Goal: Task Accomplishment & Management: Use online tool/utility

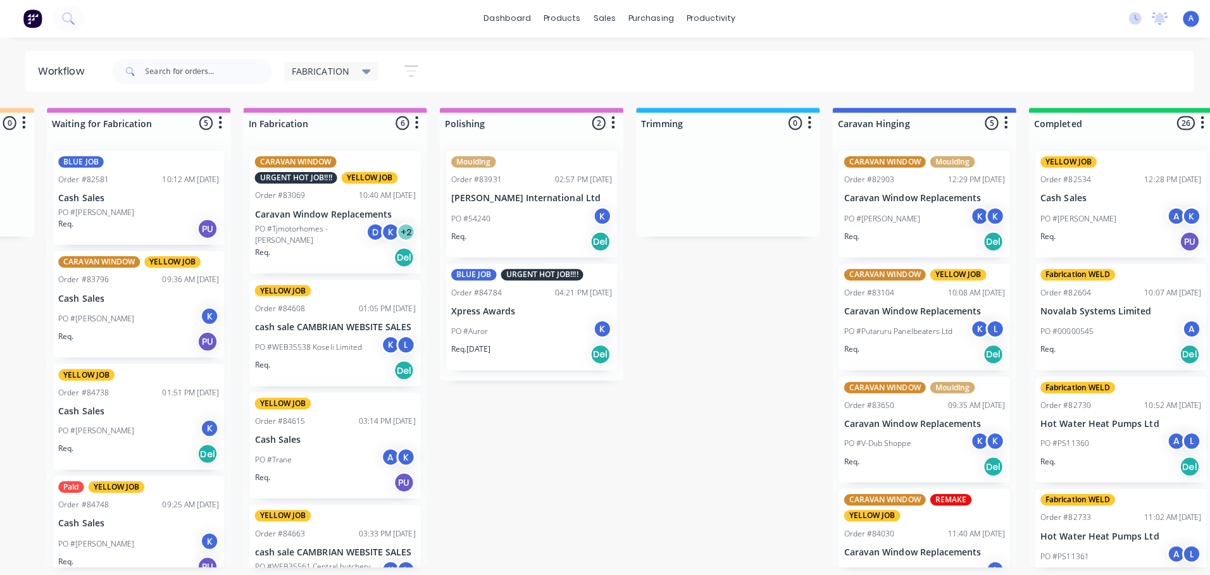
scroll to position [2355, 0]
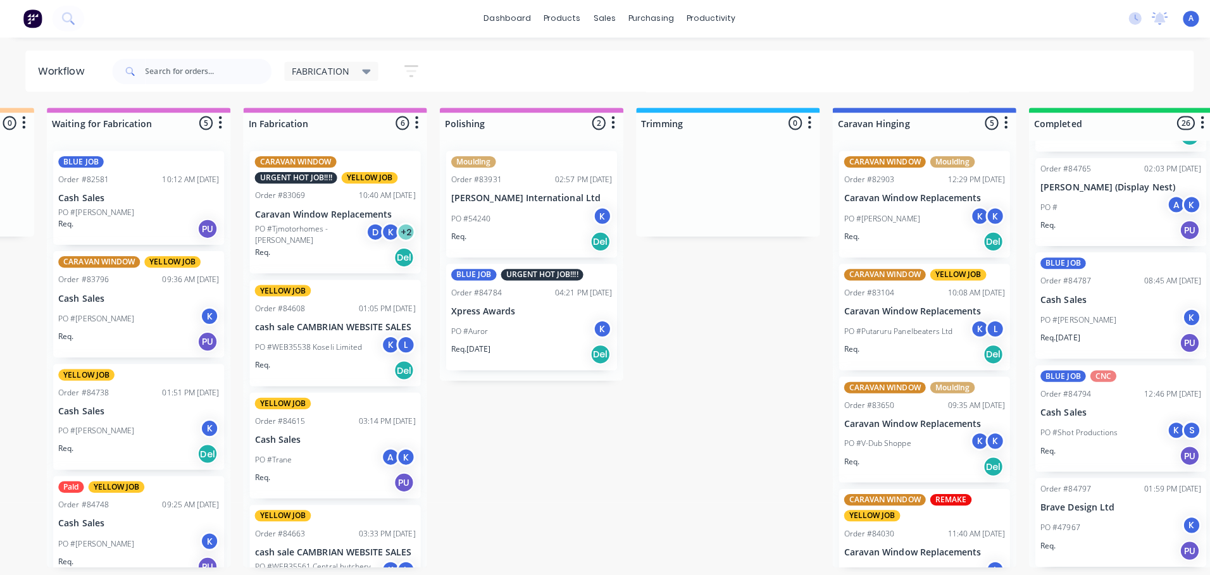
click at [591, 213] on div "K" at bounding box center [597, 215] width 19 height 19
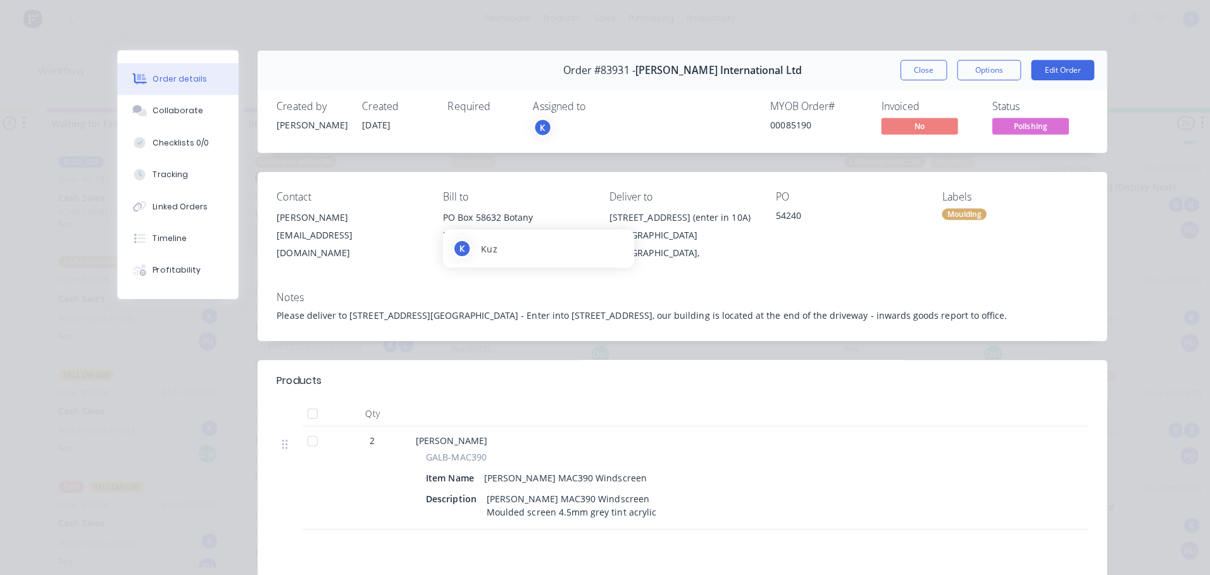
click at [571, 130] on div "K" at bounding box center [592, 127] width 127 height 19
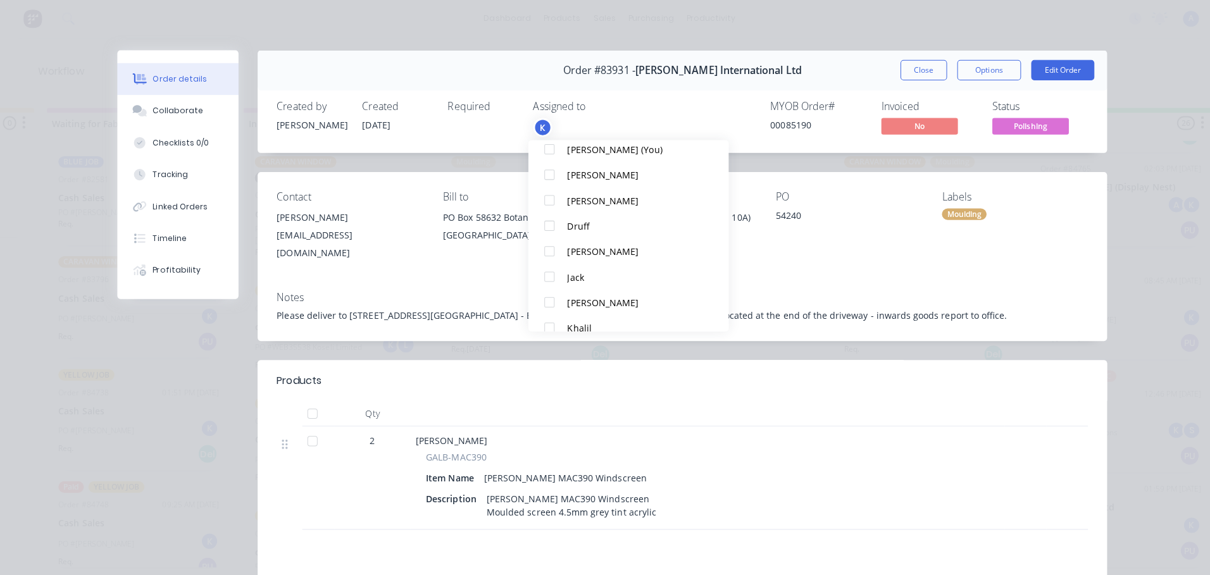
scroll to position [80, 0]
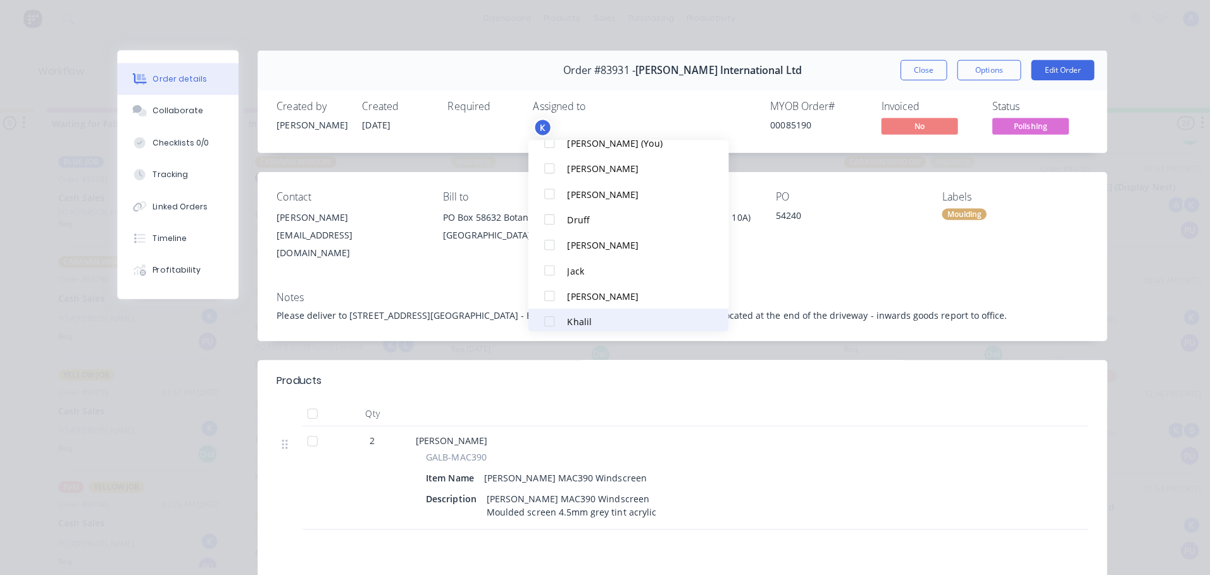
click at [548, 321] on div at bounding box center [545, 319] width 25 height 25
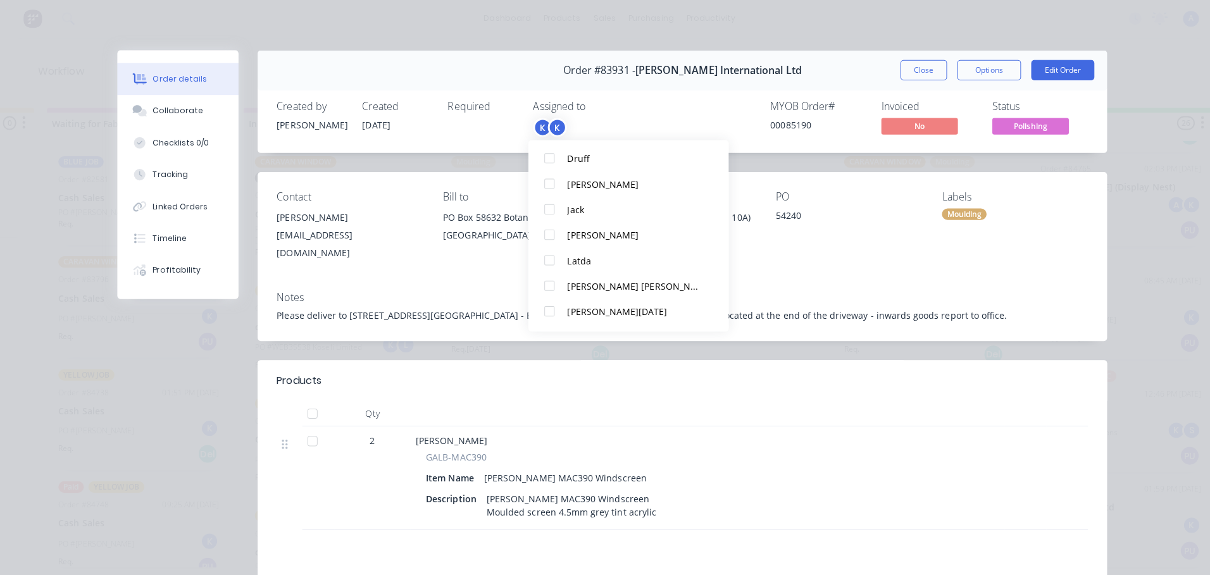
scroll to position [215, 0]
click at [543, 311] on div at bounding box center [545, 310] width 25 height 25
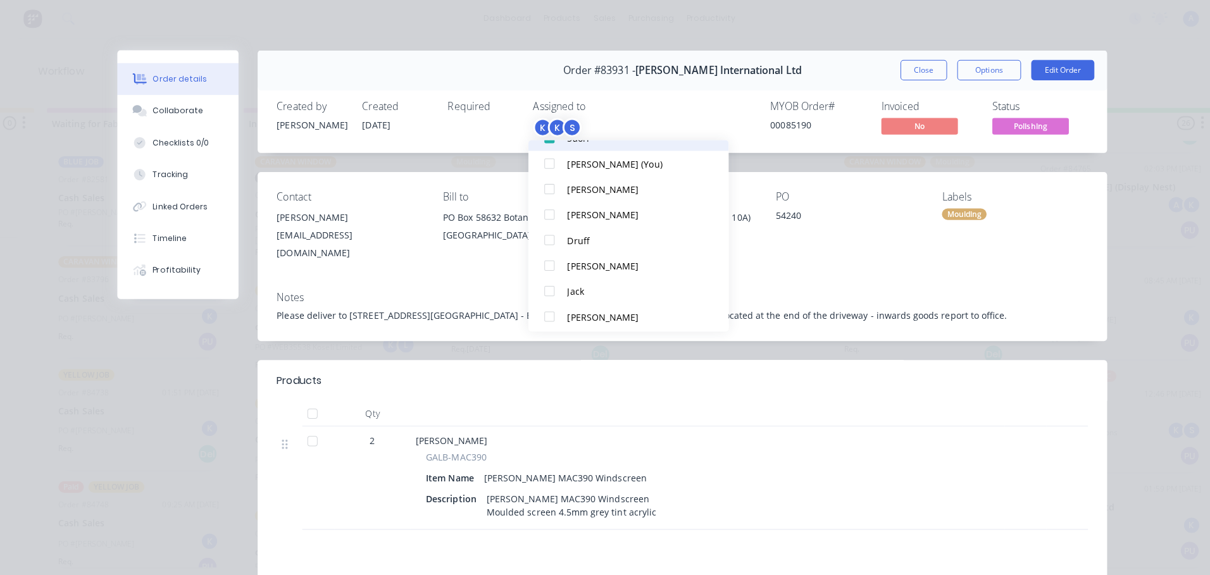
scroll to position [111, 0]
click at [542, 232] on div at bounding box center [545, 237] width 25 height 25
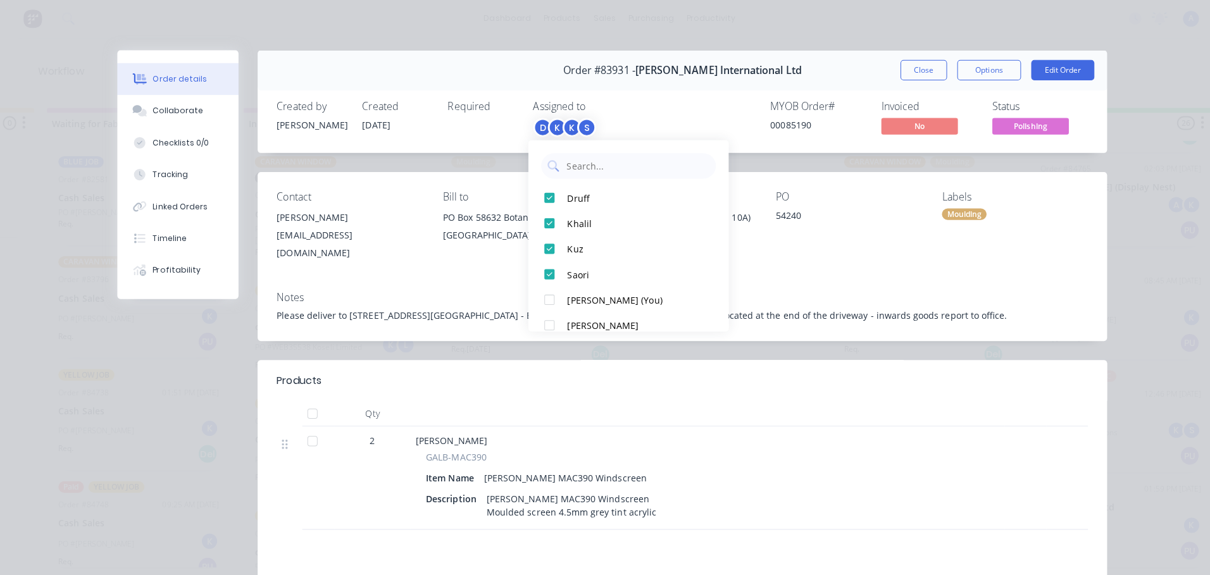
click at [1035, 126] on span "Polishing" at bounding box center [1022, 126] width 76 height 16
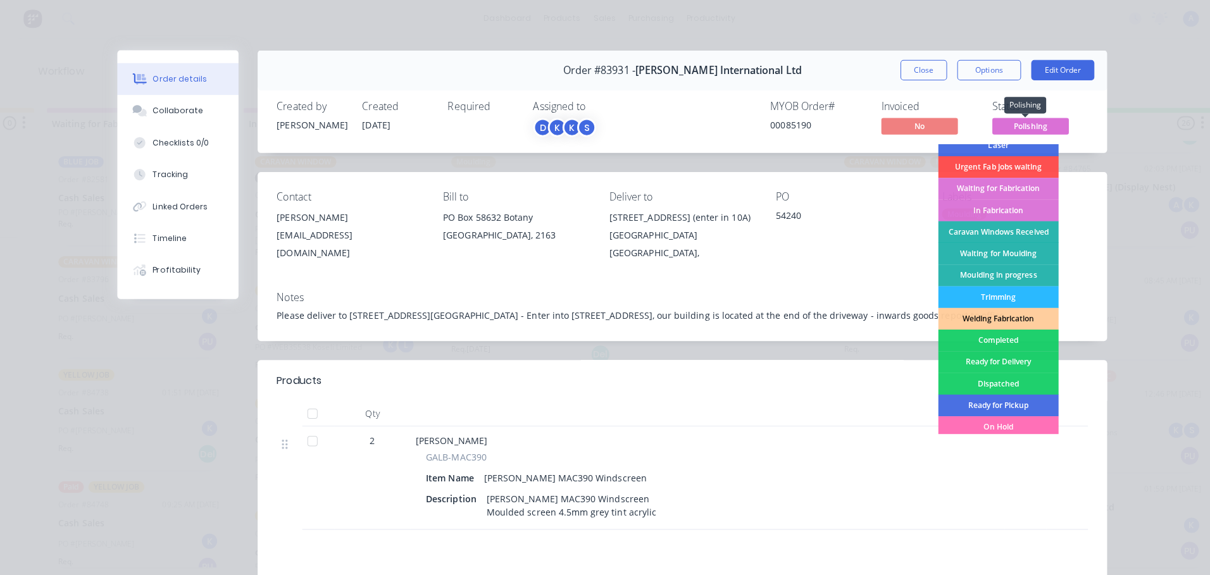
scroll to position [125, 0]
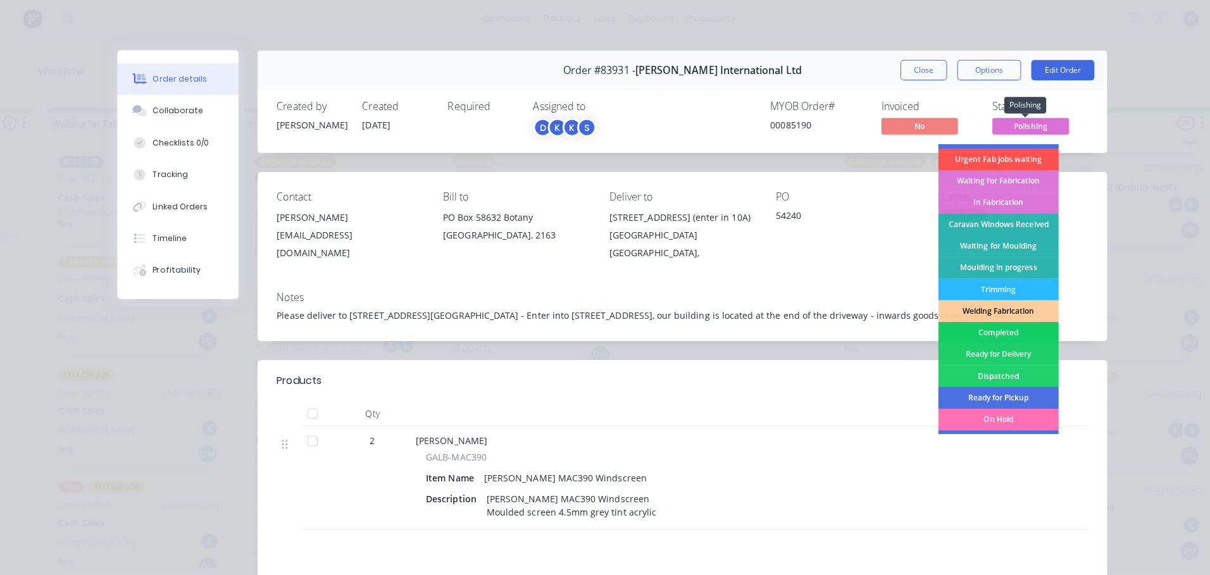
click at [1011, 333] on div "Completed" at bounding box center [991, 331] width 120 height 22
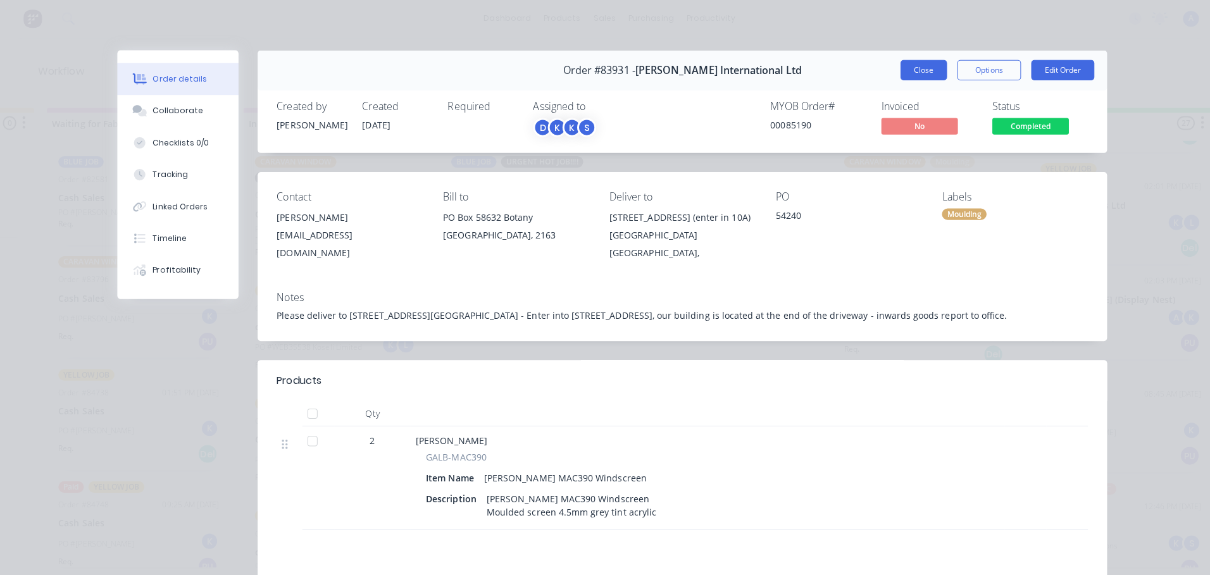
click at [915, 71] on button "Close" at bounding box center [916, 70] width 46 height 20
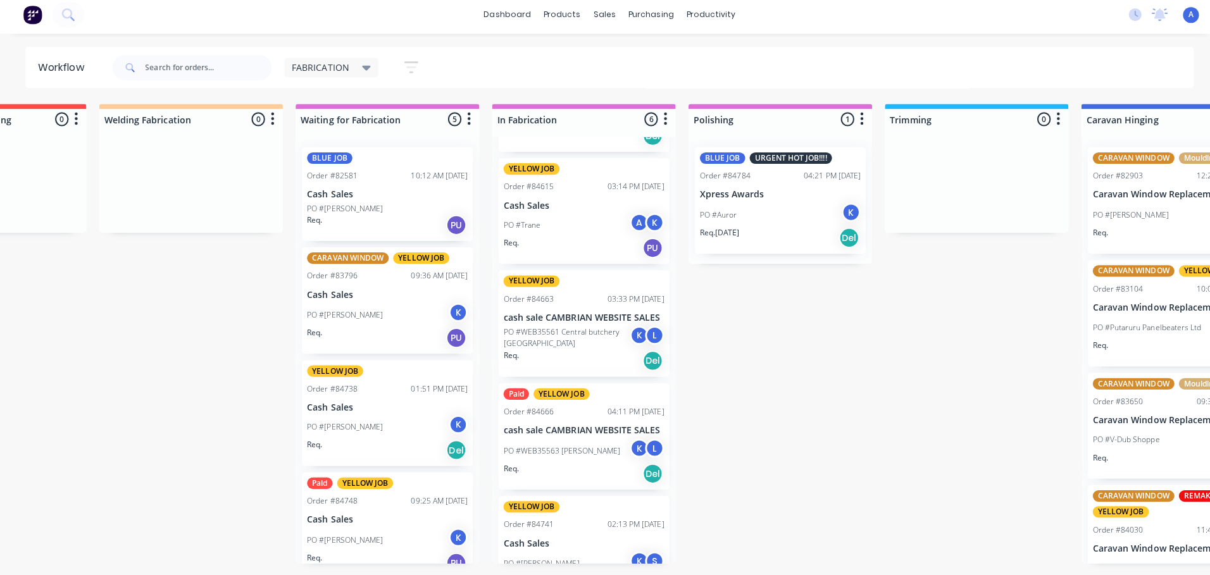
scroll to position [268, 0]
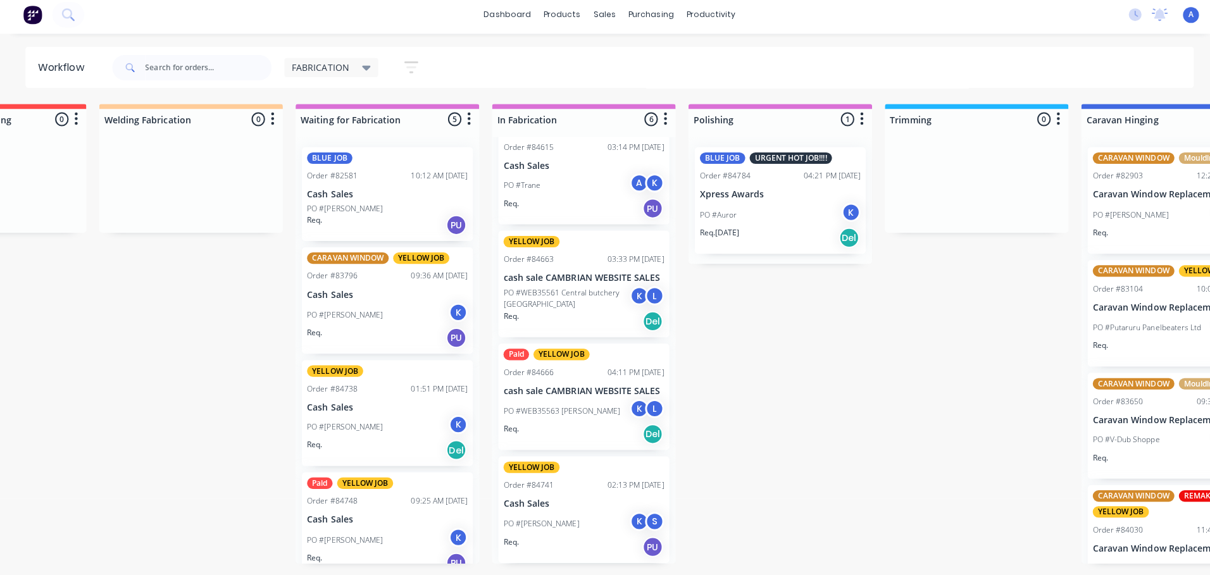
click at [629, 519] on div "K" at bounding box center [634, 521] width 19 height 19
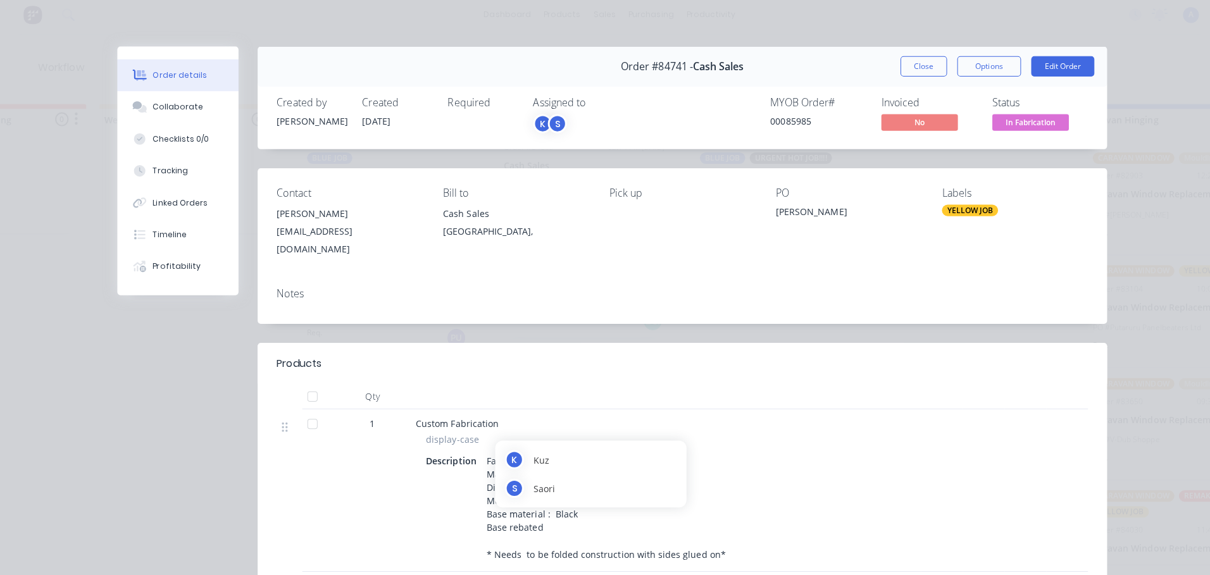
click at [1033, 128] on span "In Fabrication" at bounding box center [1022, 126] width 76 height 16
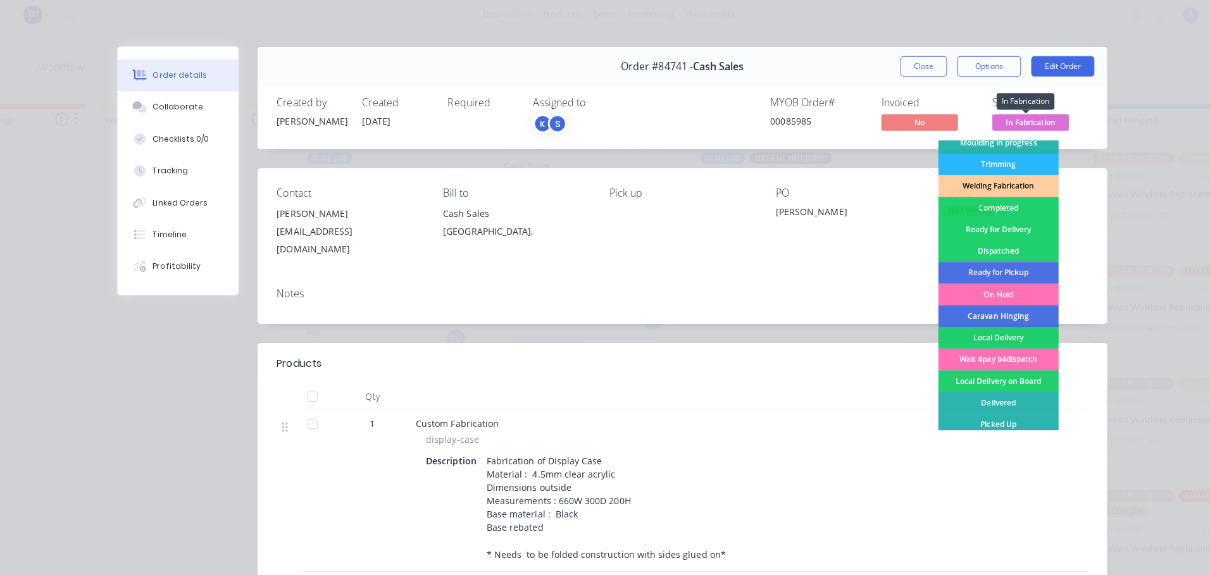
scroll to position [245, 0]
click at [996, 214] on div "Completed" at bounding box center [991, 210] width 120 height 22
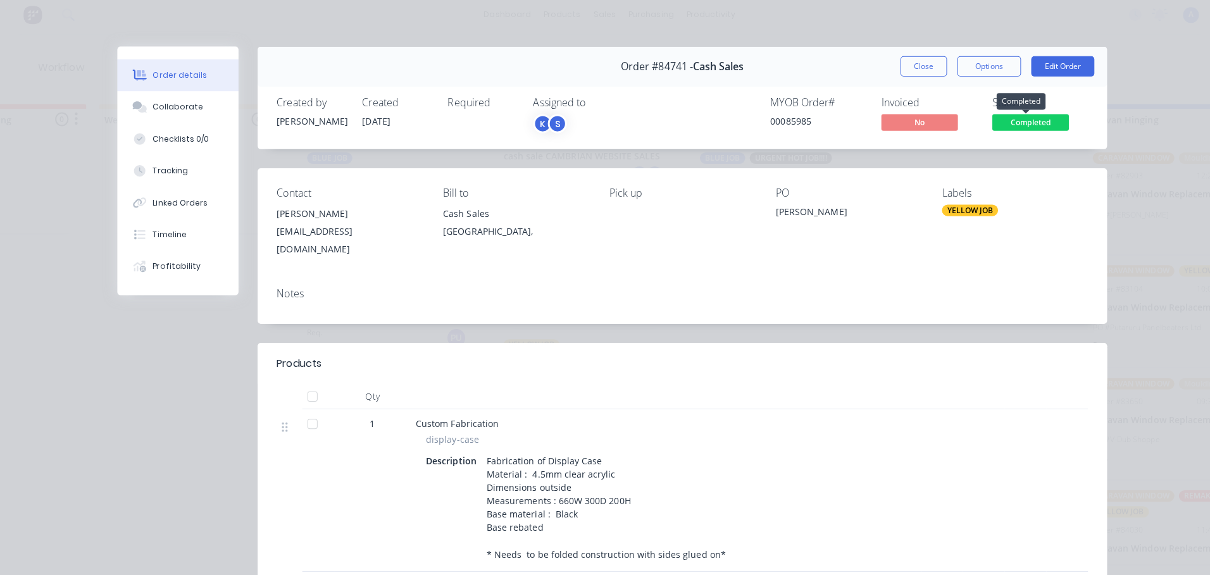
scroll to position [156, 0]
click at [911, 68] on button "Close" at bounding box center [916, 70] width 46 height 20
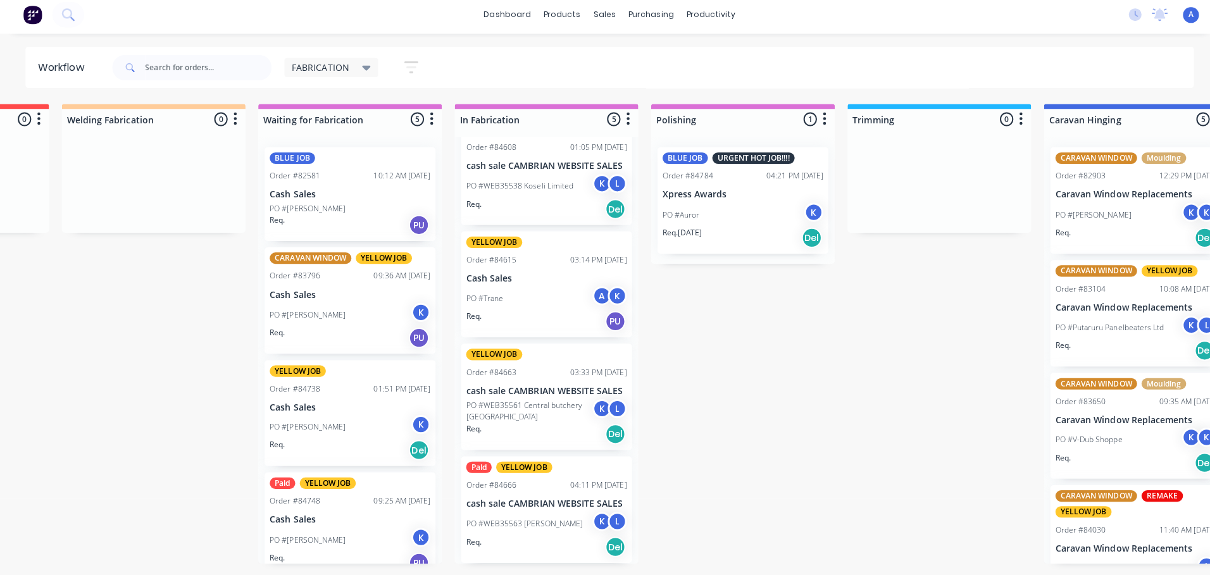
scroll to position [0, 159]
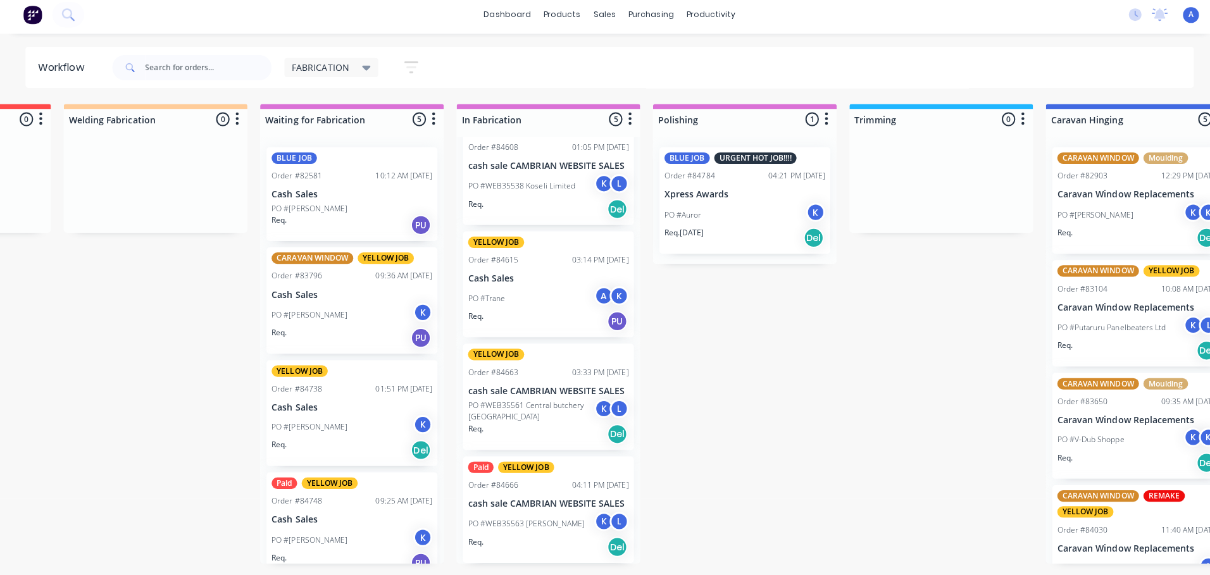
click at [359, 524] on p "Cash Sales" at bounding box center [349, 520] width 159 height 11
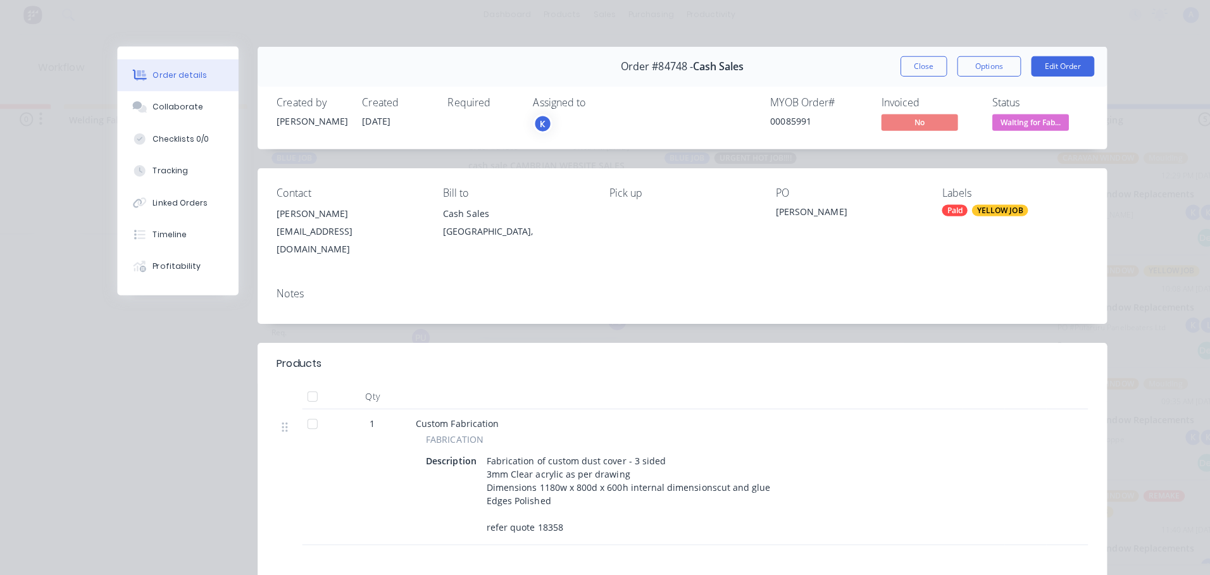
click at [543, 121] on div "K" at bounding box center [538, 127] width 19 height 19
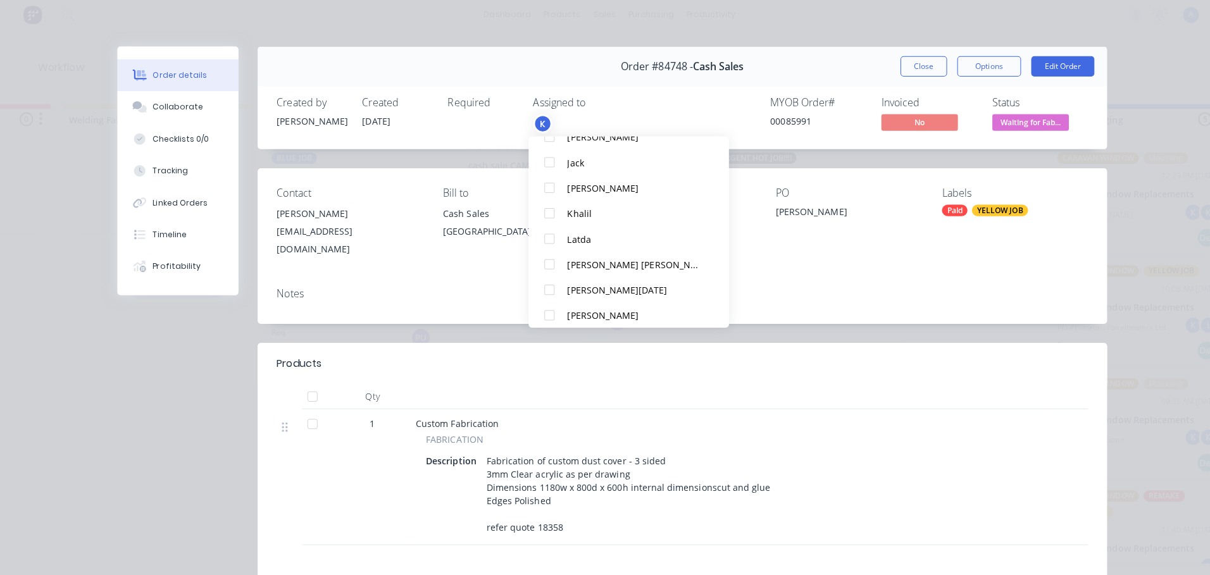
scroll to position [215, 0]
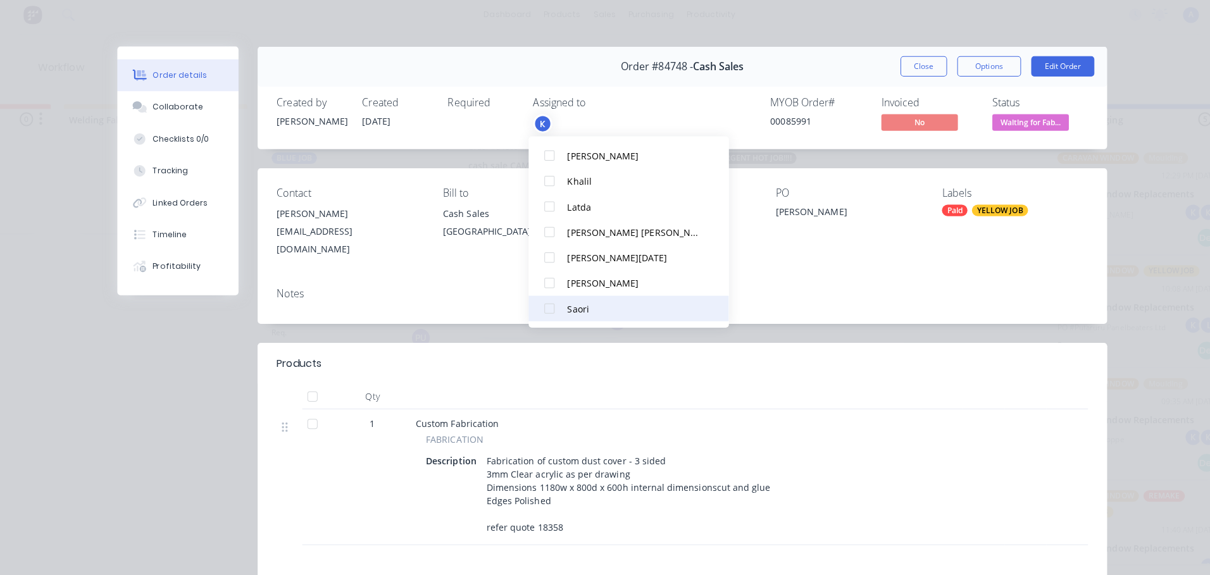
click at [542, 310] on div at bounding box center [545, 310] width 25 height 25
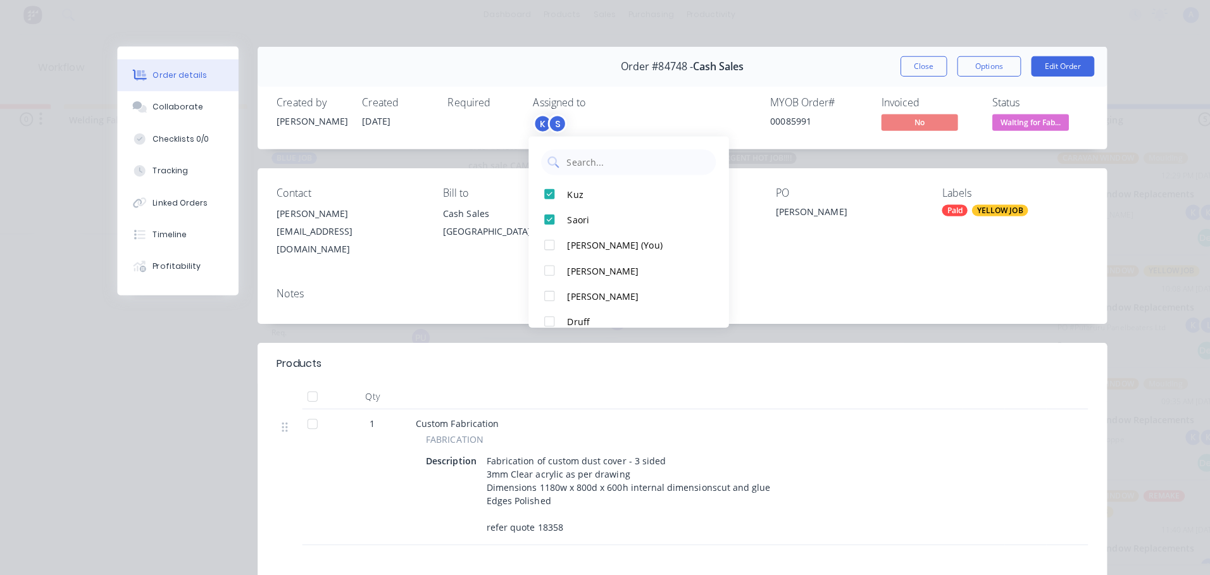
click at [1040, 129] on span "Waiting for Fab..." at bounding box center [1022, 126] width 76 height 16
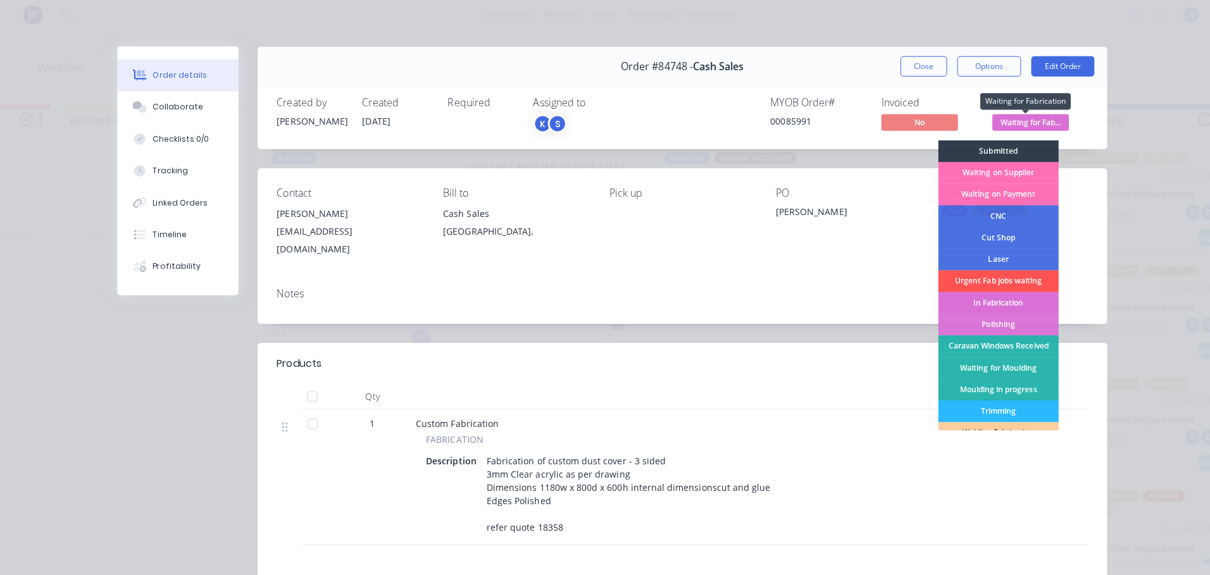
click at [997, 307] on div "In Fabrication" at bounding box center [991, 305] width 120 height 22
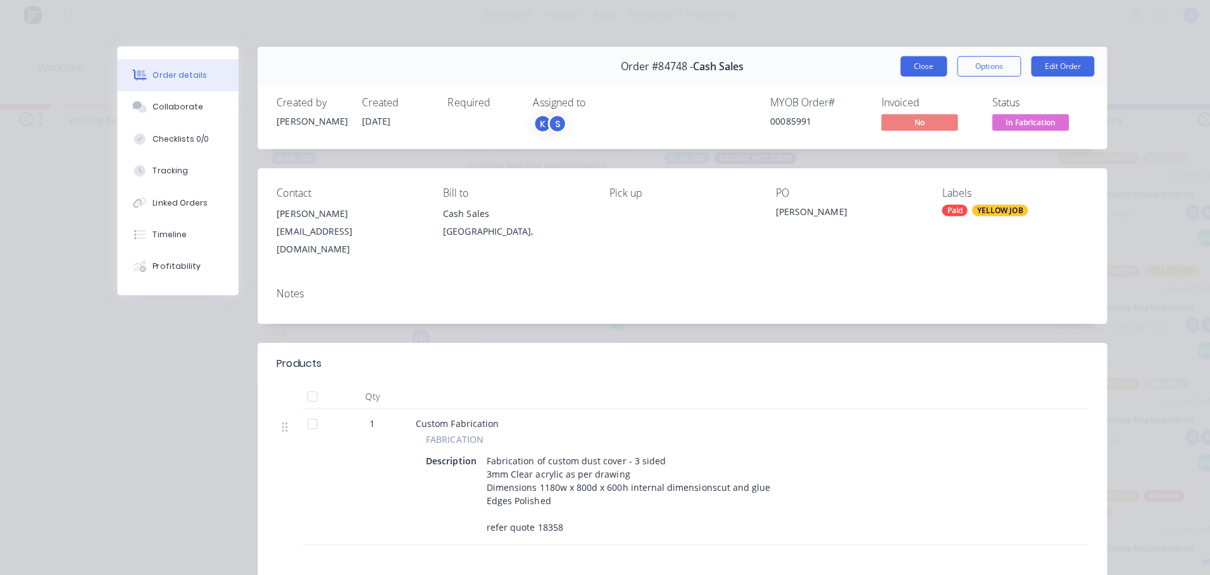
click at [909, 71] on button "Close" at bounding box center [916, 70] width 46 height 20
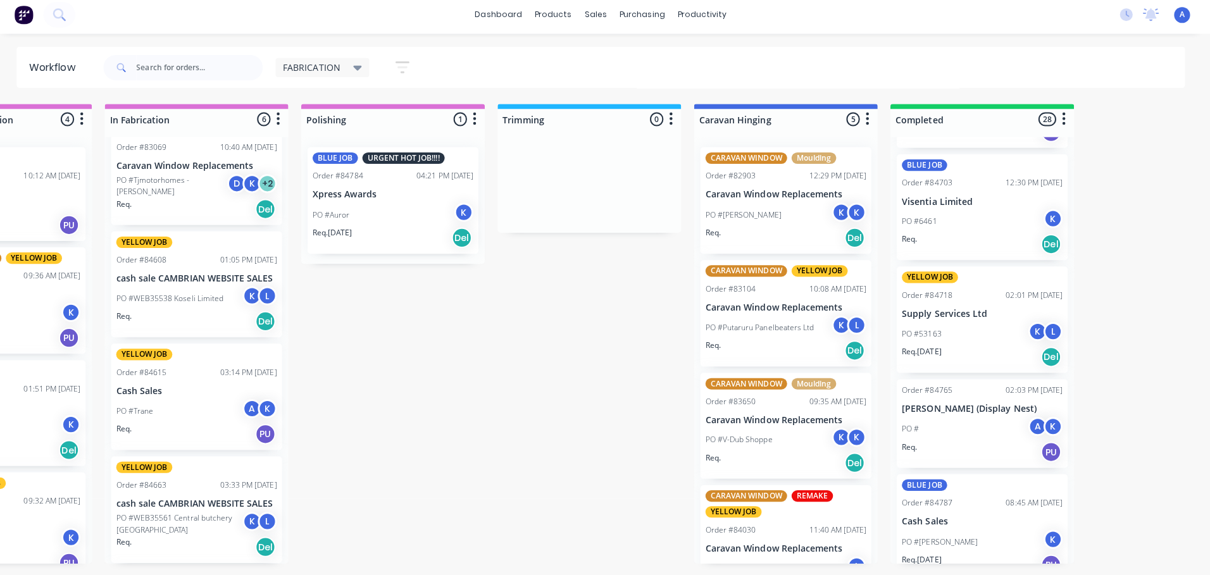
scroll to position [0, 500]
